Goal: Transaction & Acquisition: Download file/media

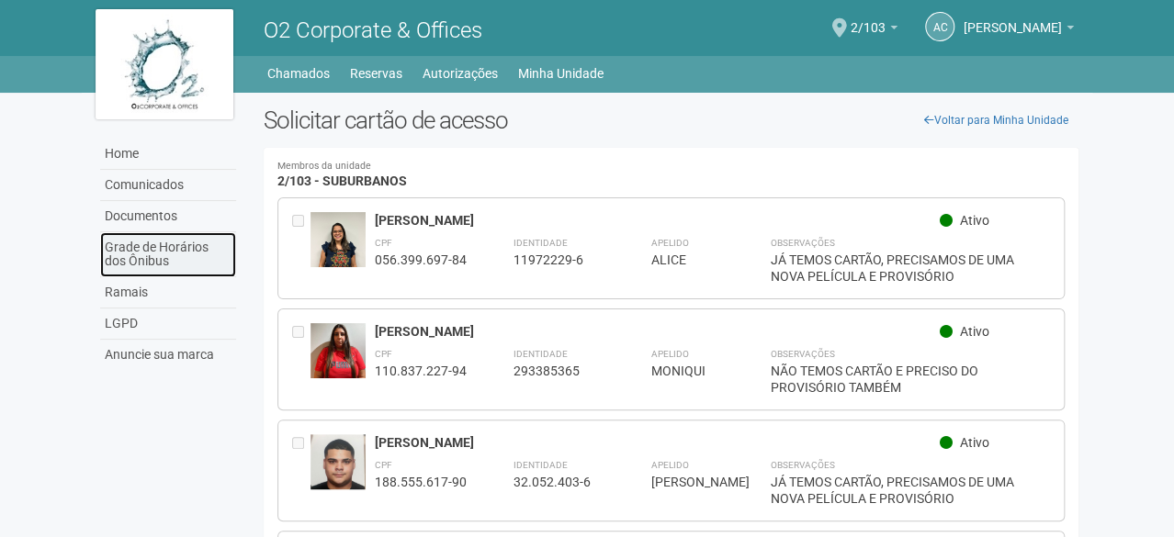
click at [146, 243] on link "Grade de Horários dos Ônibus" at bounding box center [168, 254] width 136 height 45
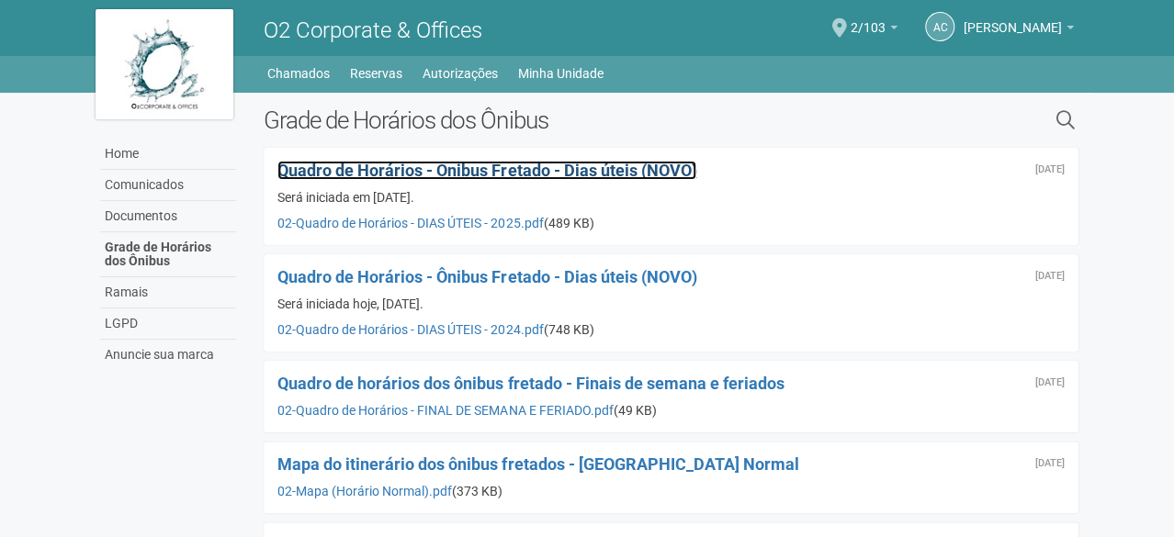
click at [666, 159] on div "24 de janeiro de 2025 Quadro de Horários - Ônibus Fretado - Dias úteis (NOVO) S…" at bounding box center [671, 196] width 815 height 97
click at [669, 164] on span "Quadro de Horários - Ônibus Fretado - Dias úteis (NOVO)" at bounding box center [486, 170] width 419 height 19
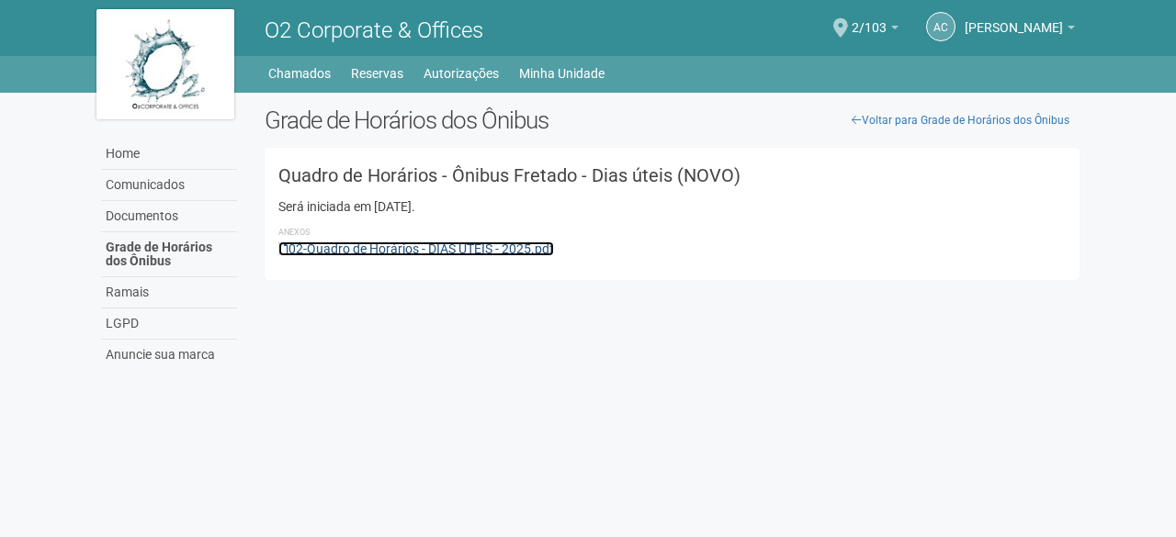
click at [506, 247] on link "02-Quadro de Horários - DIAS ÚTEIS - 2025.pdf" at bounding box center [416, 249] width 276 height 15
